Goal: Participate in discussion: Engage in conversation with other users on a specific topic

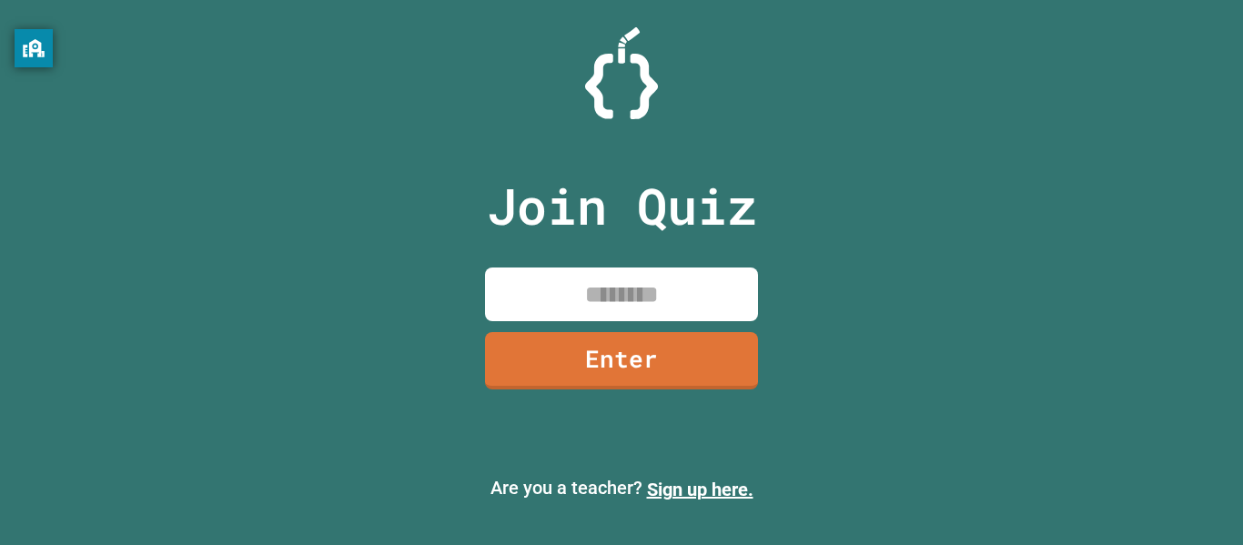
click at [674, 281] on input at bounding box center [621, 295] width 273 height 54
type input "********"
click at [674, 343] on link "Enter" at bounding box center [622, 359] width 278 height 60
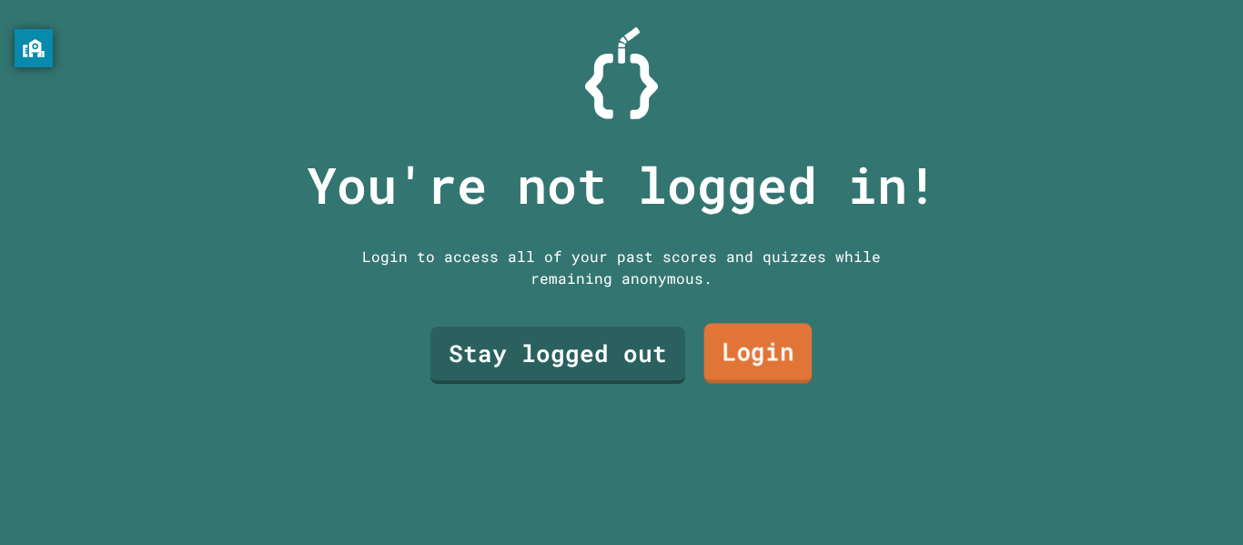
click at [744, 340] on link "Login" at bounding box center [758, 354] width 108 height 60
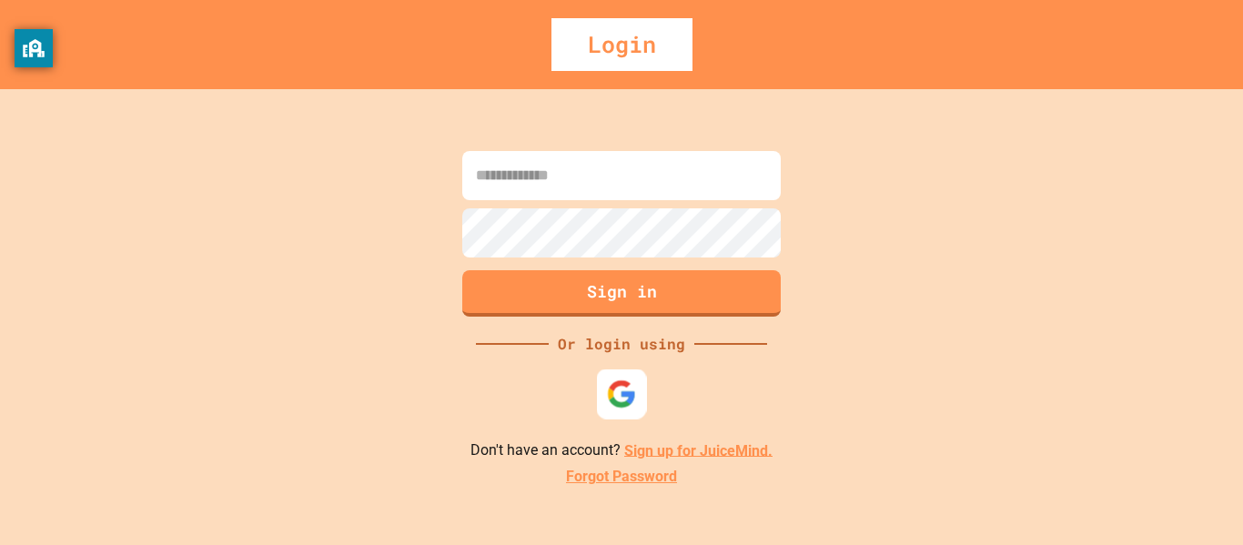
click at [630, 386] on img at bounding box center [622, 394] width 30 height 30
click at [612, 396] on img at bounding box center [622, 394] width 30 height 30
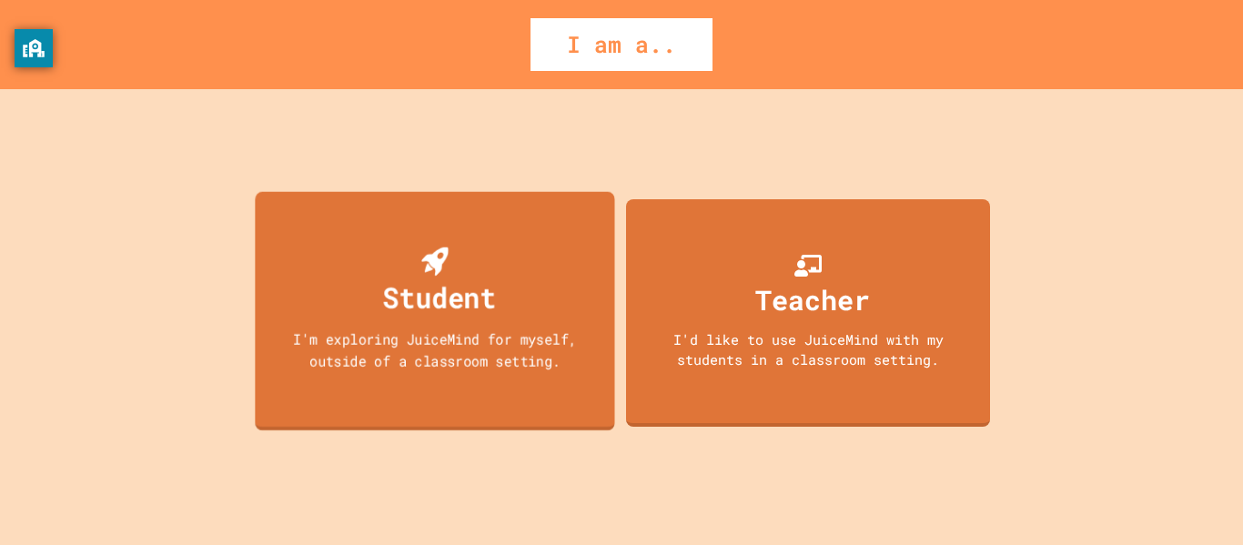
click at [480, 326] on div "Student I'm exploring JuiceMind for myself, outside of a classroom setting." at bounding box center [434, 310] width 359 height 239
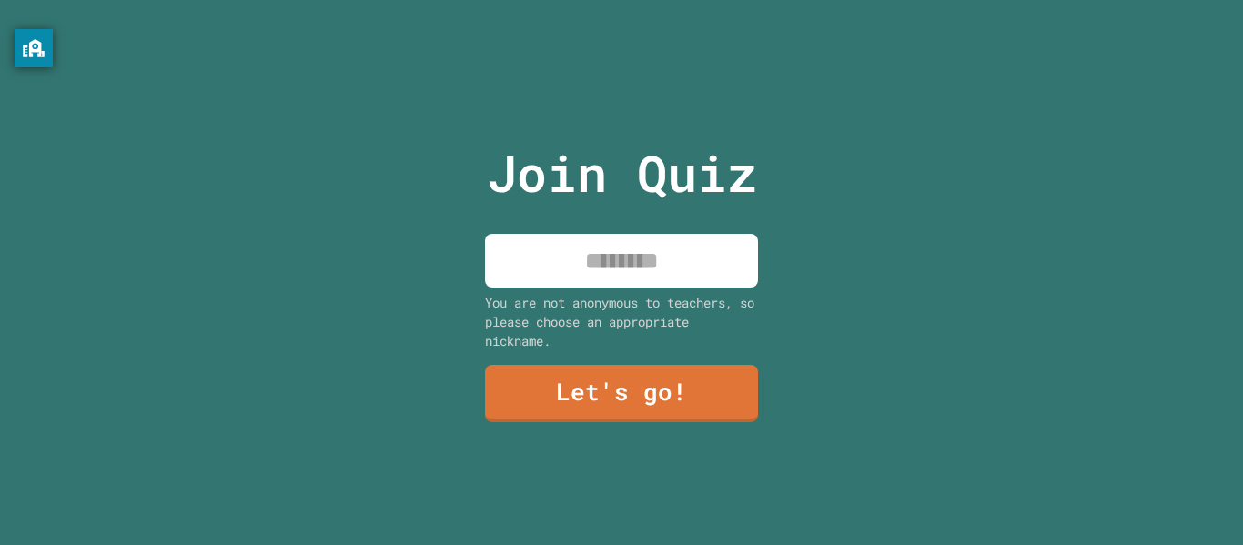
click at [594, 258] on input at bounding box center [621, 261] width 273 height 54
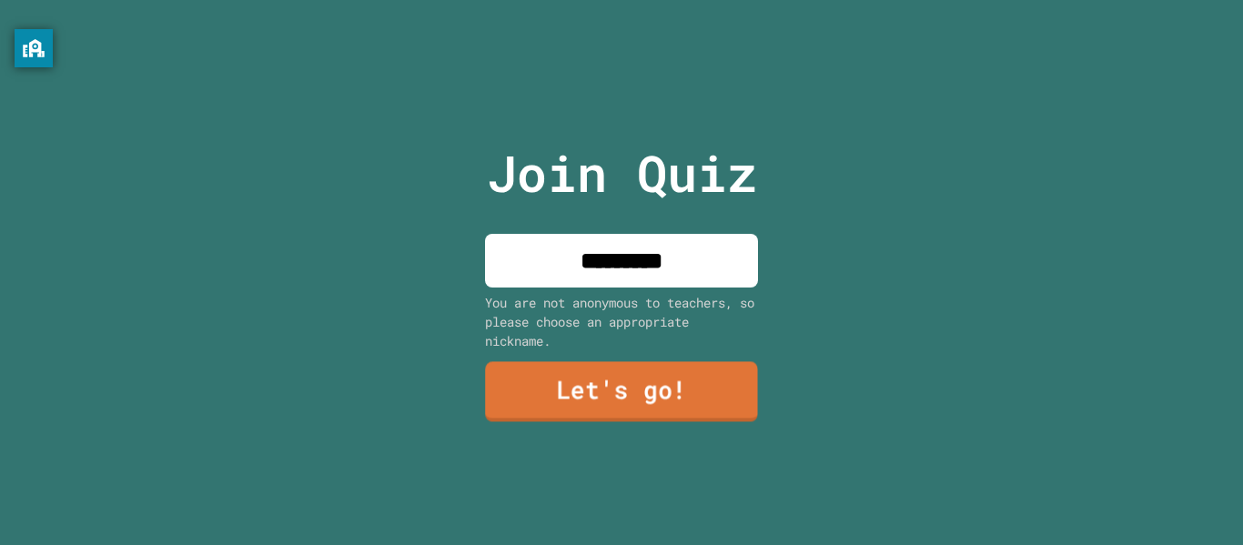
type input "*********"
click at [622, 415] on link "Let's go!" at bounding box center [621, 392] width 273 height 60
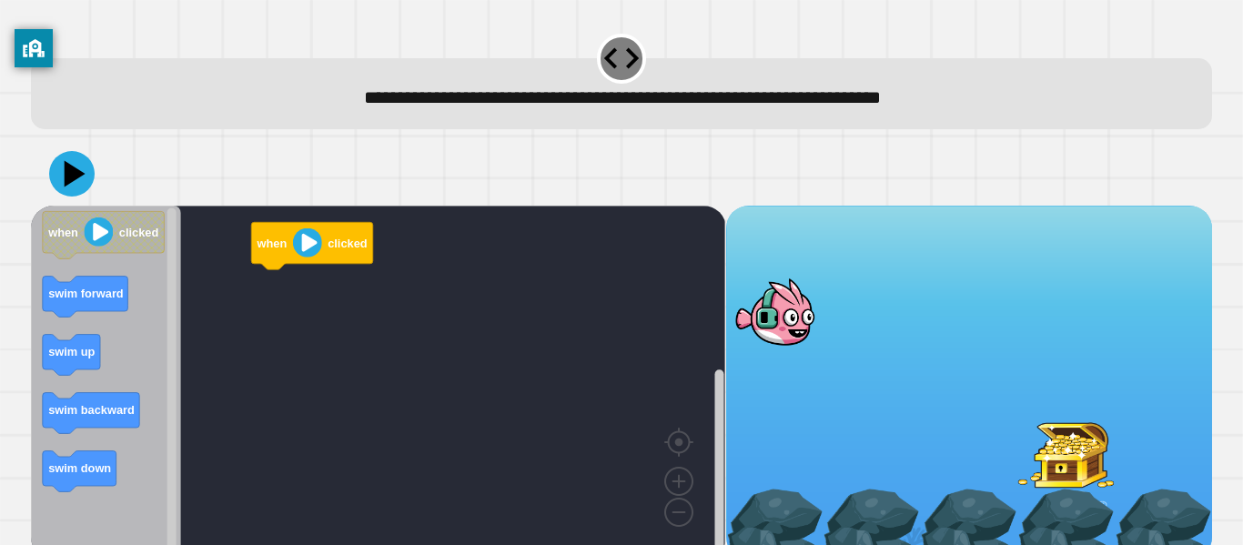
scroll to position [22, 0]
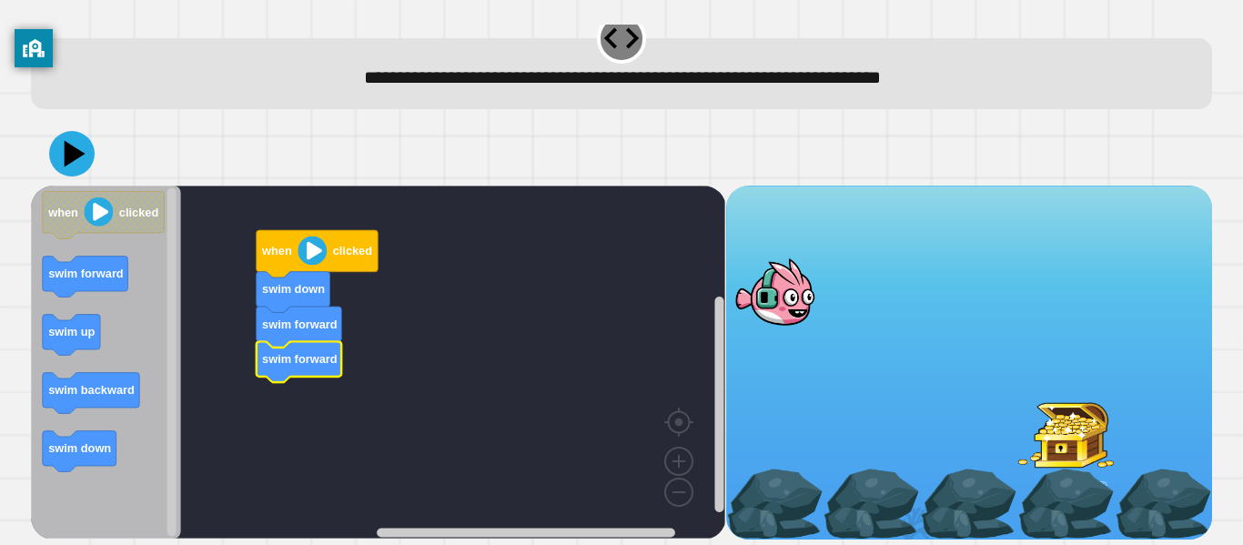
click at [309, 245] on image "Blockly Workspace" at bounding box center [312, 251] width 29 height 29
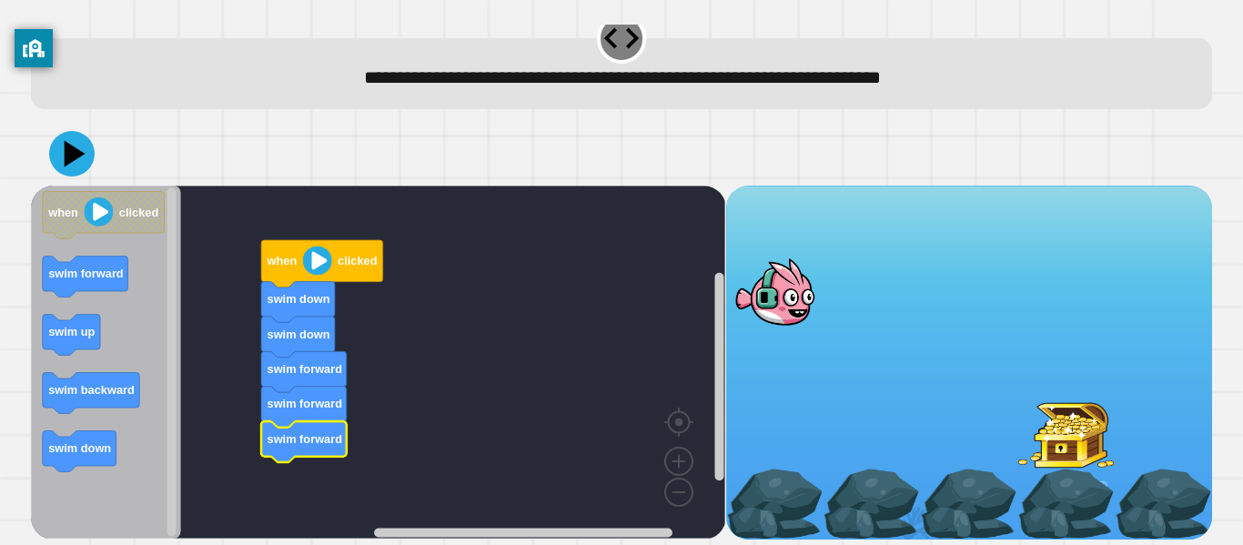
scroll to position [15, 0]
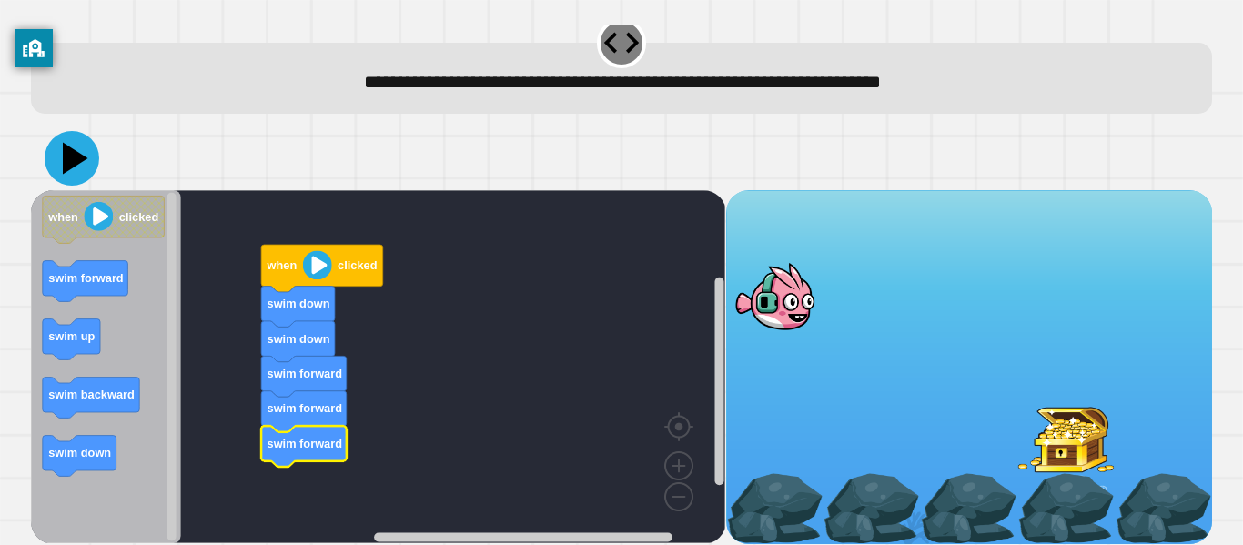
click at [81, 168] on icon at bounding box center [72, 158] width 55 height 55
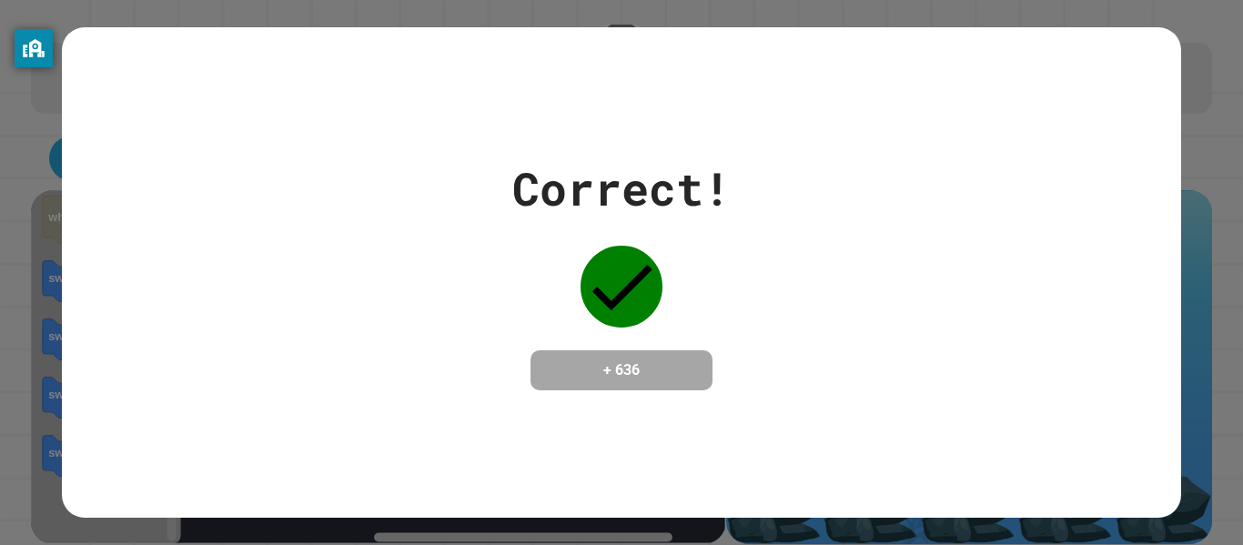
click at [620, 258] on icon at bounding box center [622, 287] width 82 height 82
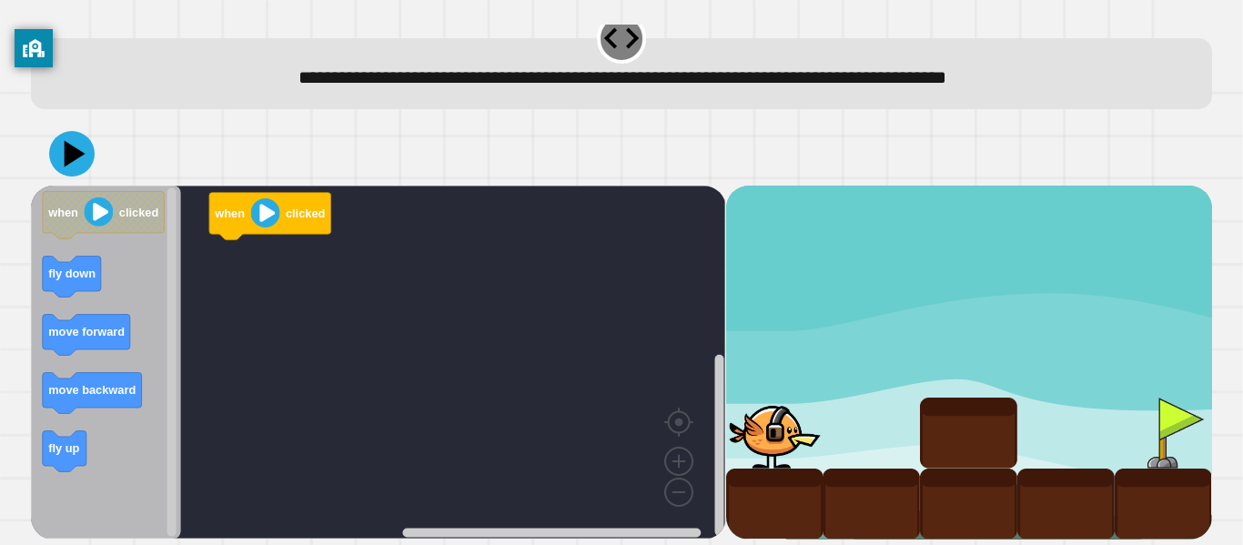
scroll to position [15, 0]
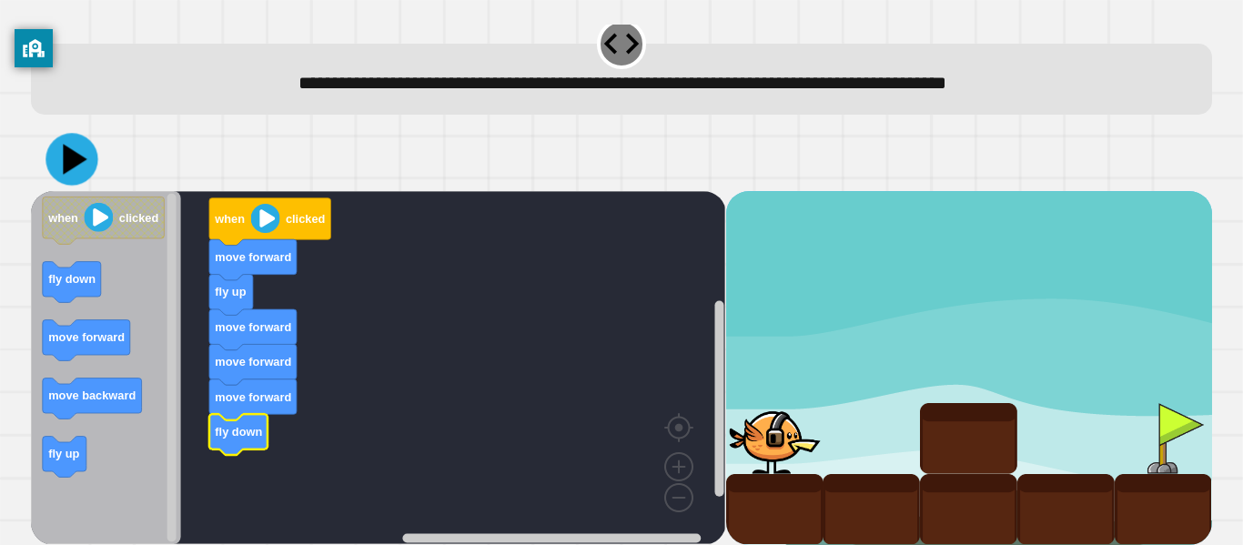
click at [80, 167] on icon at bounding box center [71, 159] width 52 height 52
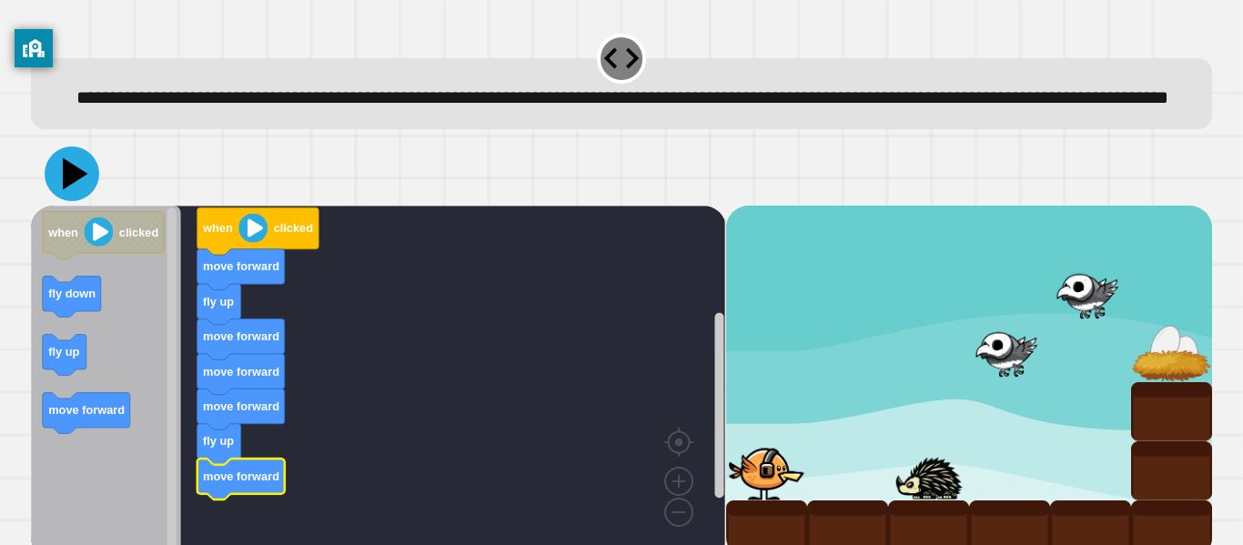
click at [79, 190] on icon at bounding box center [75, 174] width 25 height 32
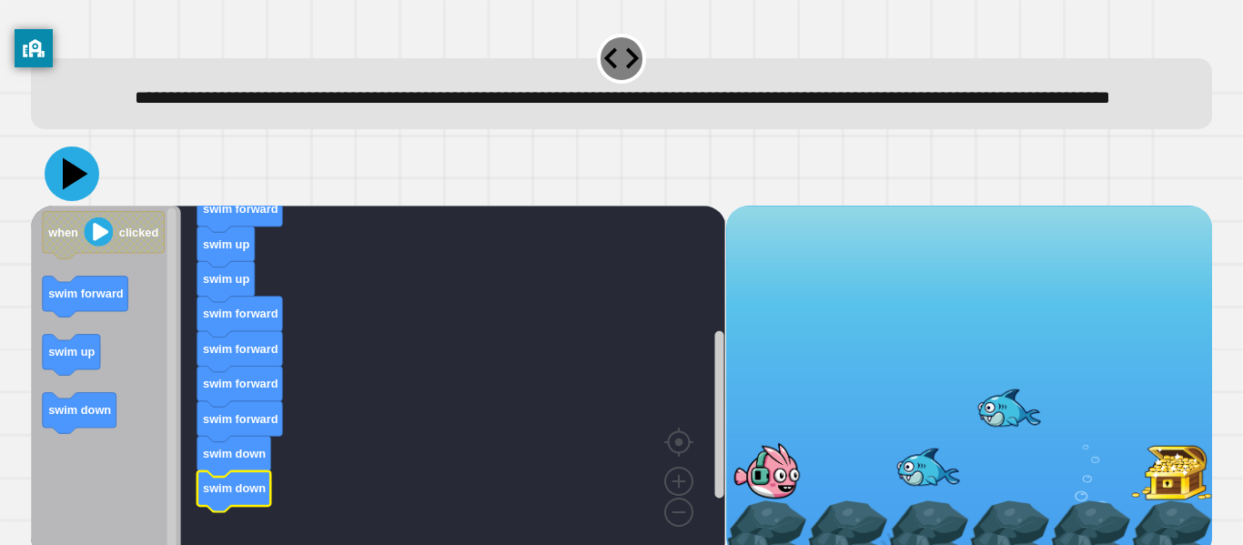
click at [76, 201] on icon at bounding box center [72, 173] width 55 height 55
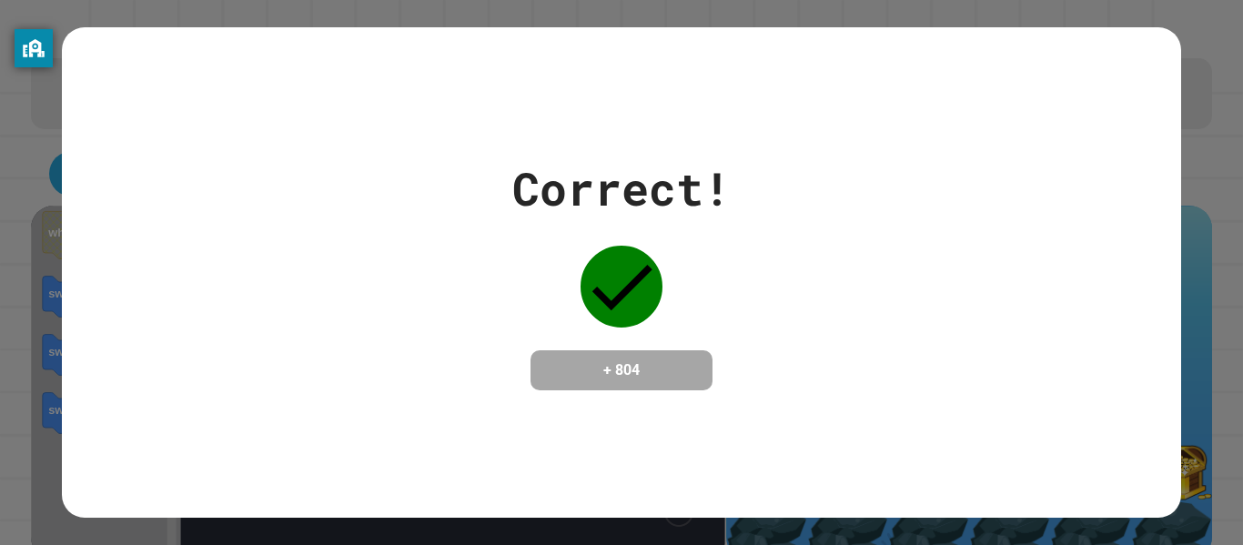
click at [1219, 307] on div "Correct! + 804" at bounding box center [621, 272] width 1243 height 545
click at [1214, 309] on div "Correct! + 804" at bounding box center [621, 272] width 1243 height 545
drag, startPoint x: 1217, startPoint y: 313, endPoint x: 1227, endPoint y: 332, distance: 21.2
click at [1227, 332] on div "Correct! + 804" at bounding box center [621, 272] width 1243 height 545
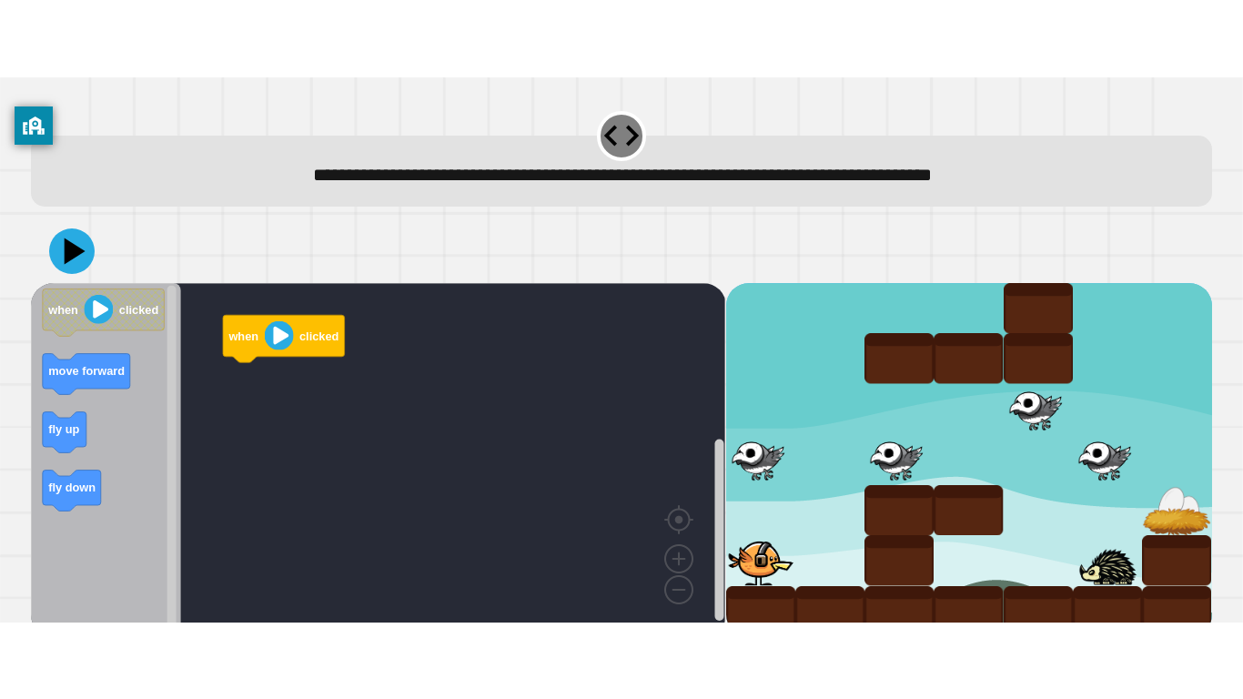
scroll to position [20, 0]
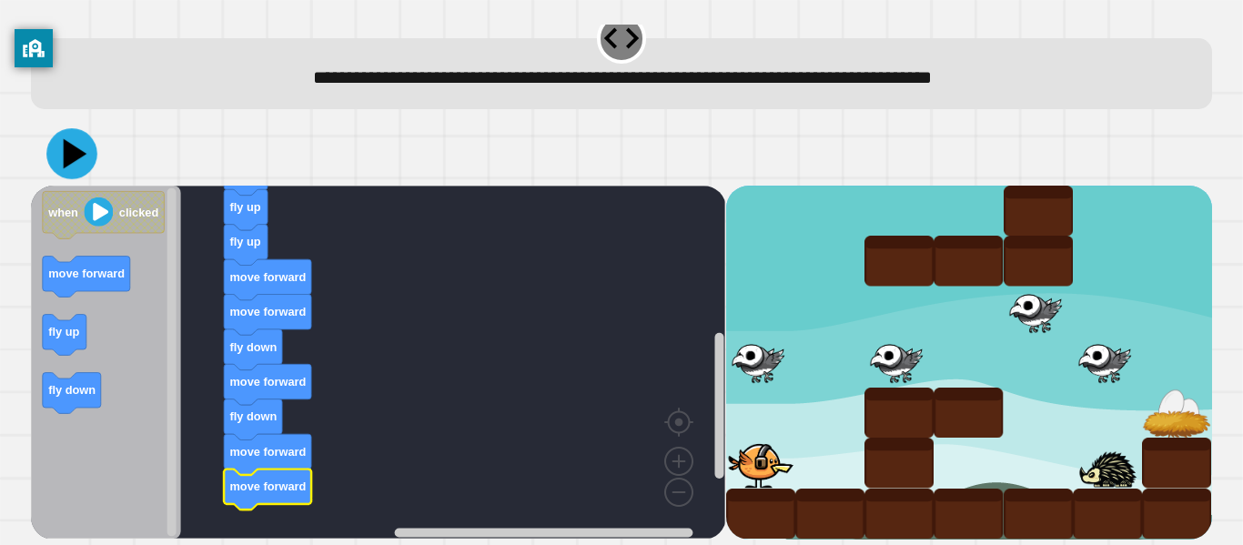
click at [83, 169] on icon at bounding box center [71, 153] width 51 height 51
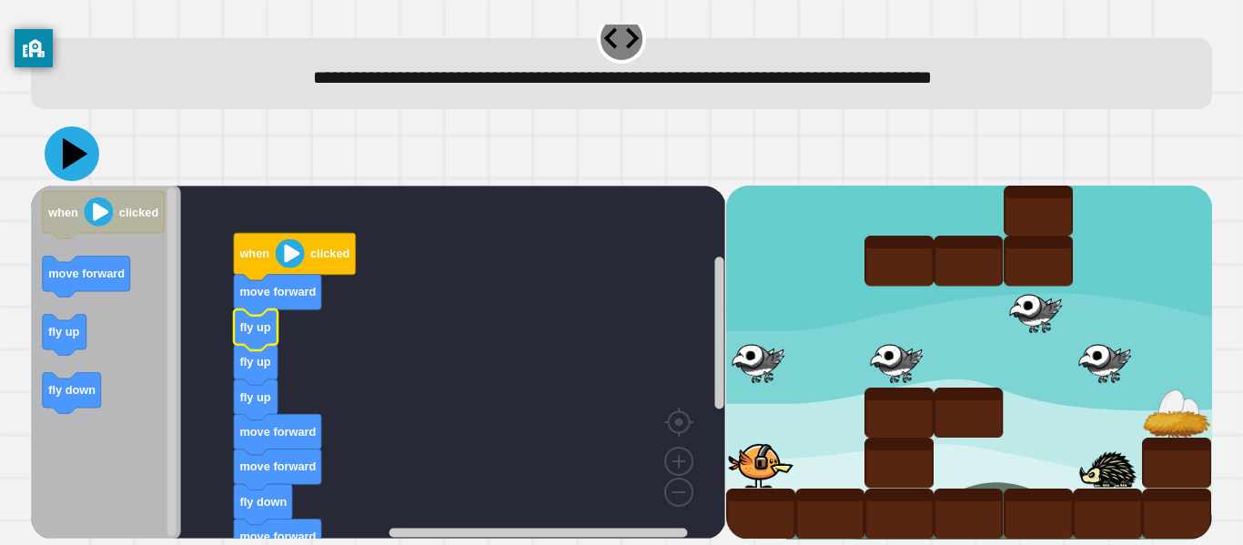
click at [76, 172] on icon at bounding box center [72, 153] width 55 height 55
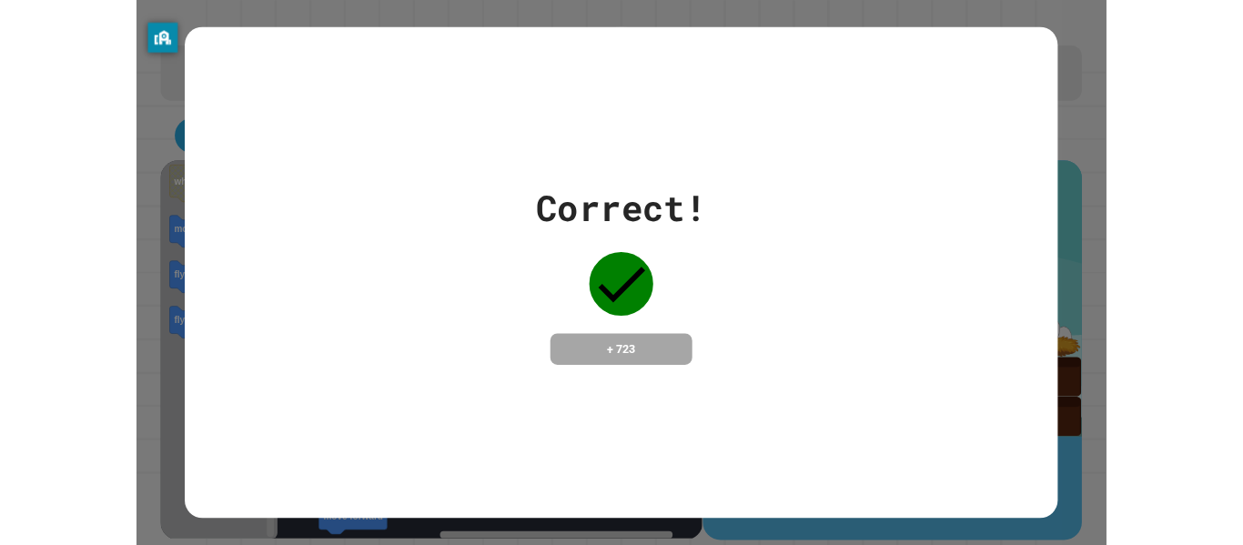
scroll to position [0, 0]
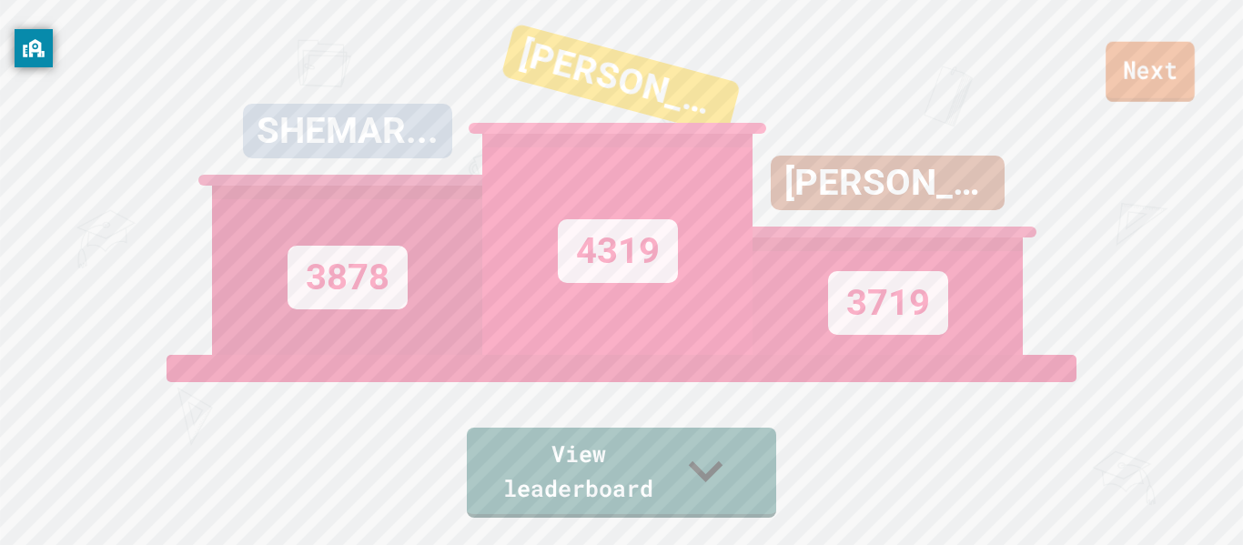
click at [1123, 71] on link "Next" at bounding box center [1150, 72] width 89 height 60
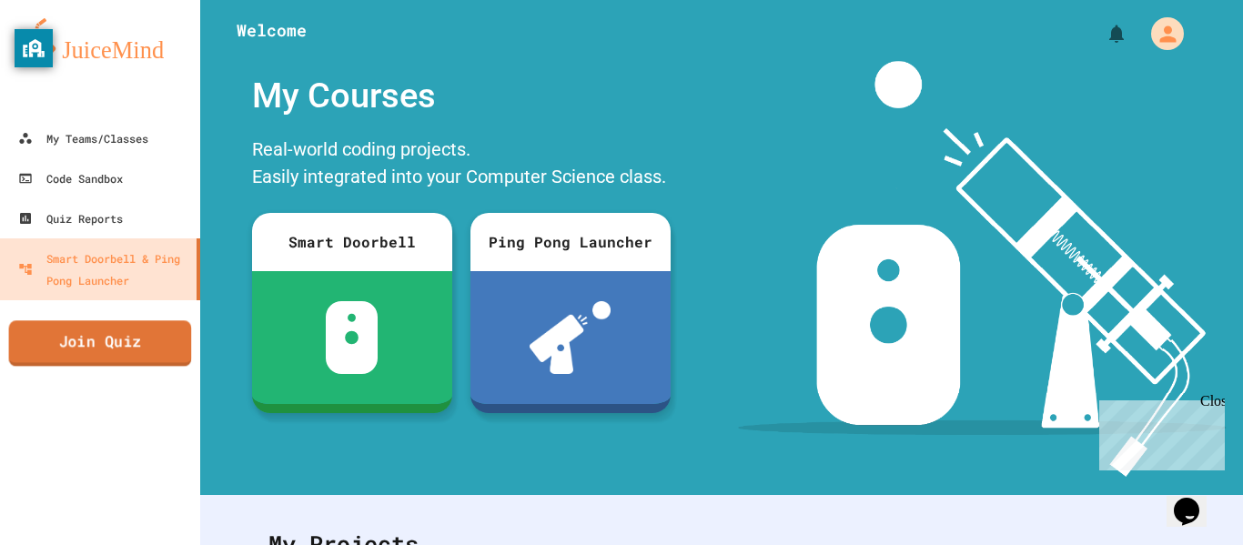
click at [112, 346] on link "Join Quiz" at bounding box center [100, 342] width 183 height 45
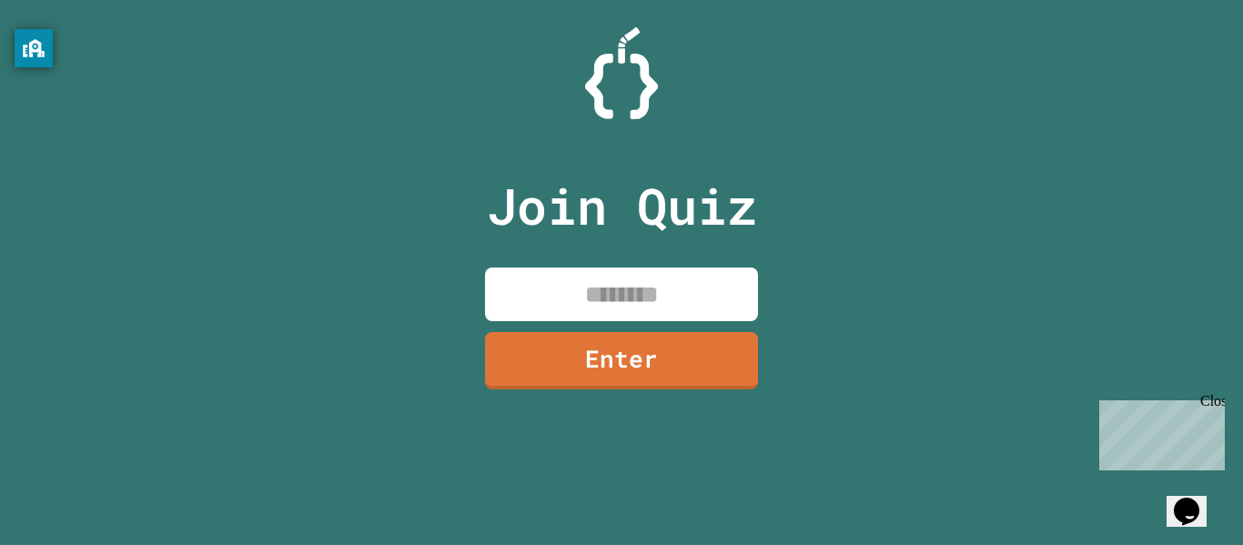
click at [695, 292] on input at bounding box center [621, 295] width 273 height 54
type input "********"
click at [649, 379] on link "Enter" at bounding box center [621, 359] width 277 height 60
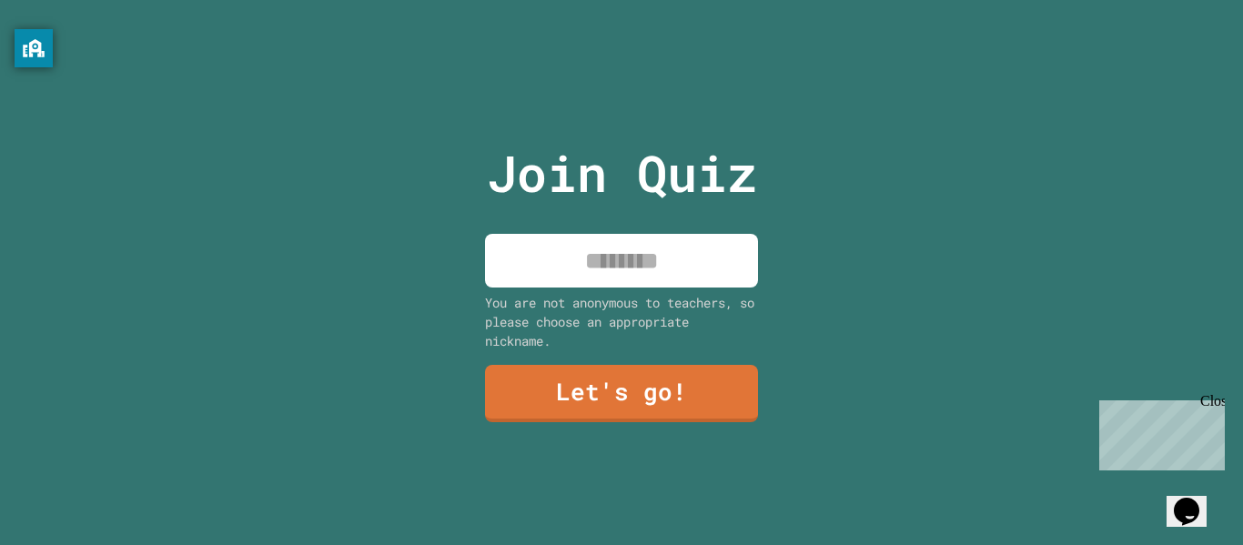
click at [622, 268] on input at bounding box center [621, 261] width 273 height 54
type input "*********"
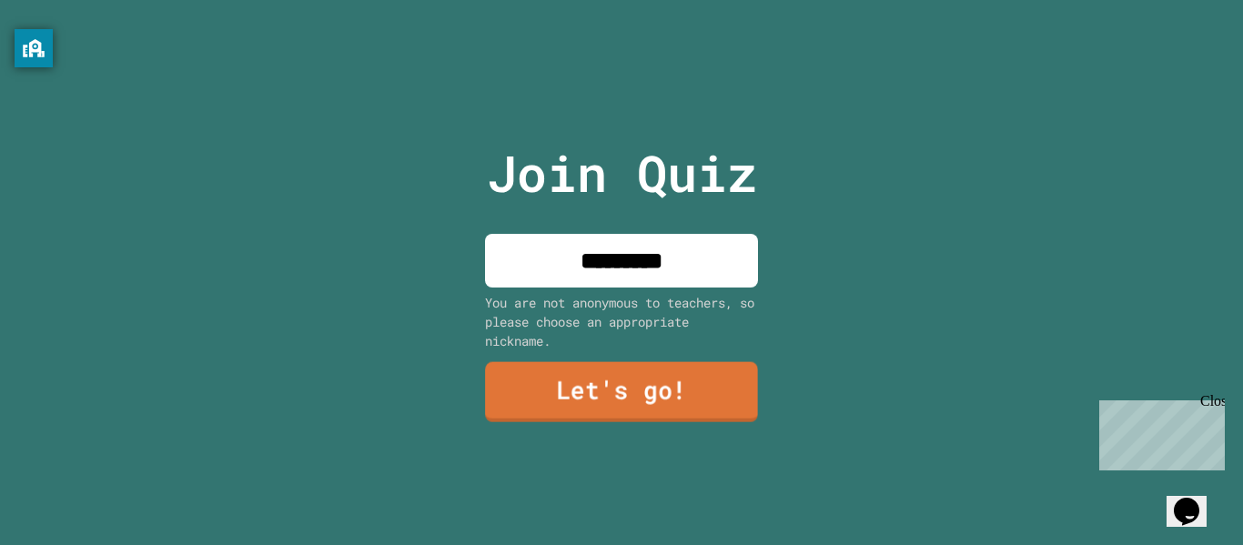
click at [681, 379] on link "Let's go!" at bounding box center [621, 392] width 273 height 60
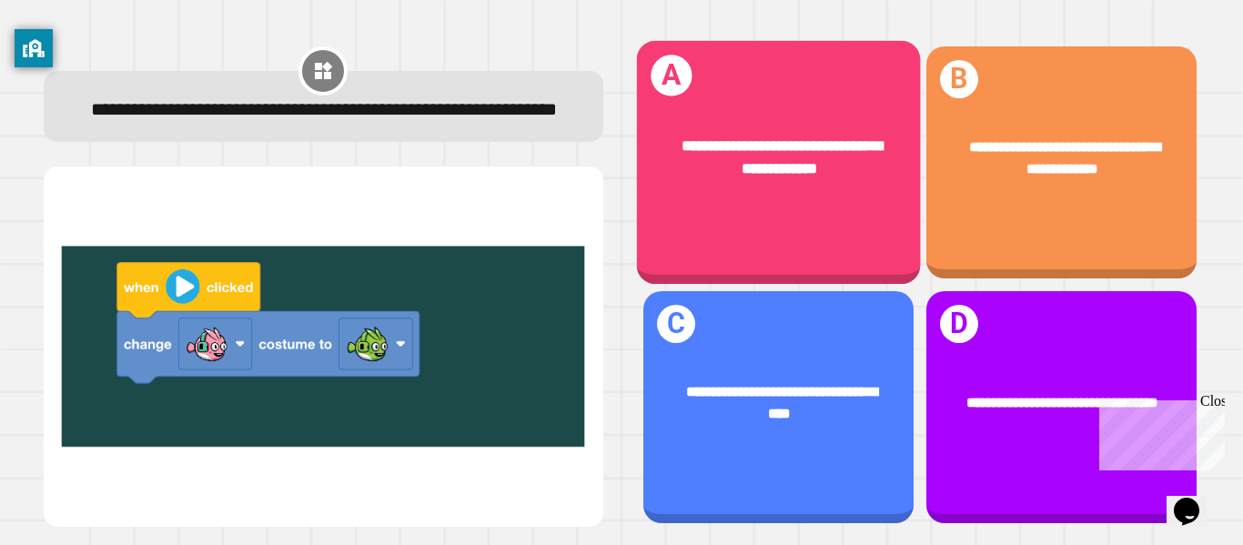
click at [852, 224] on div "**********" at bounding box center [778, 163] width 284 height 244
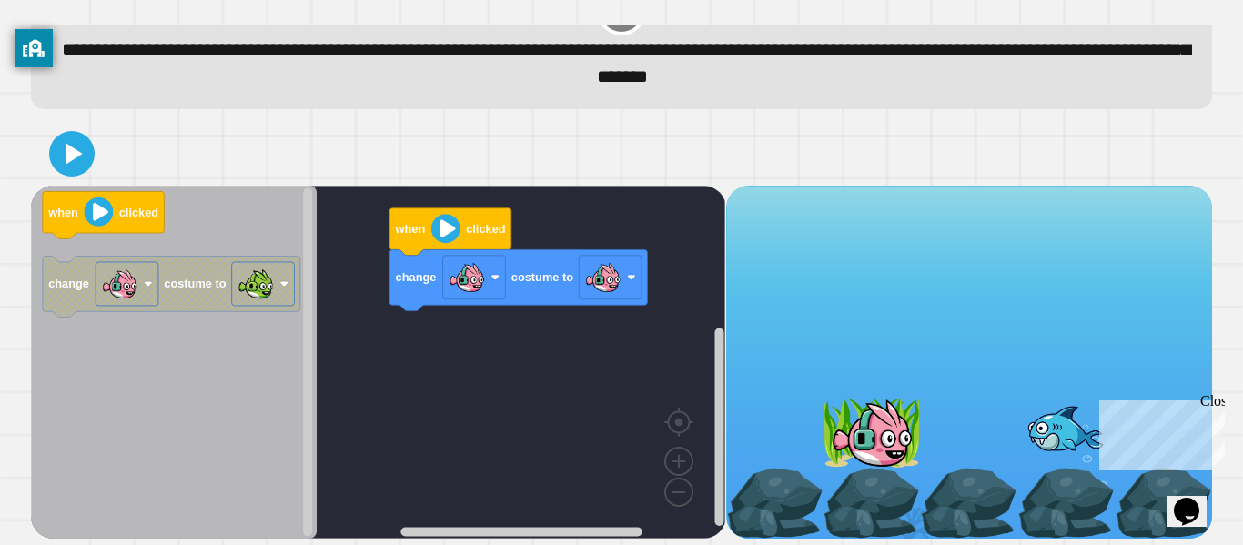
scroll to position [49, 0]
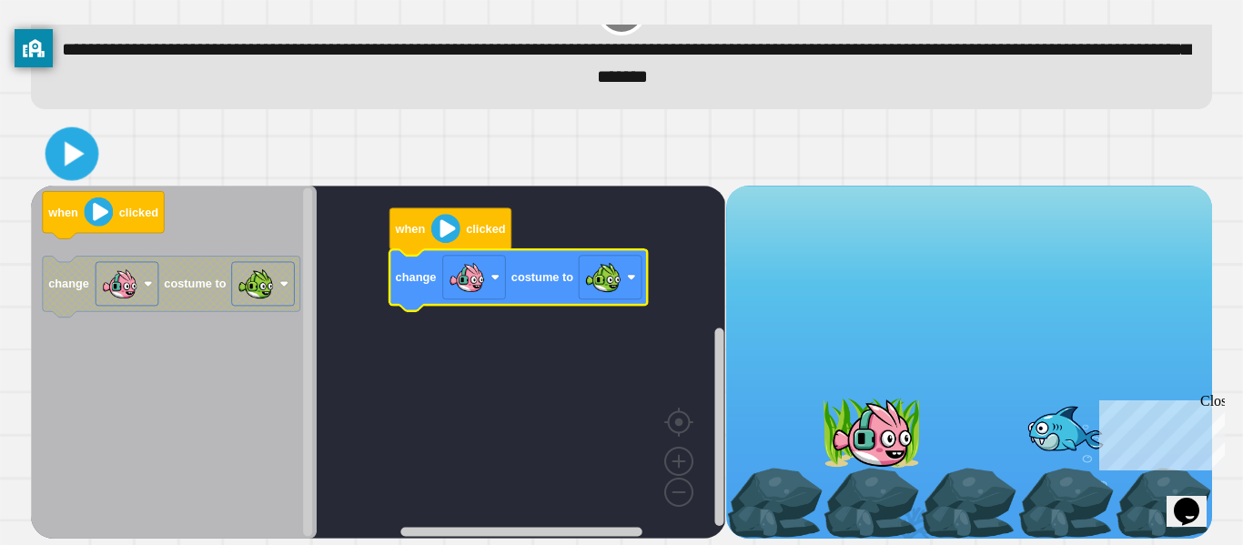
click at [74, 163] on icon at bounding box center [72, 153] width 43 height 43
